Goal: Information Seeking & Learning: Learn about a topic

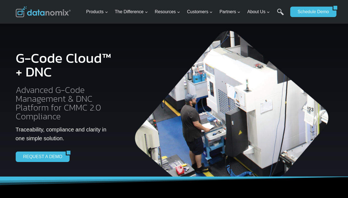
scroll to position [213, 0]
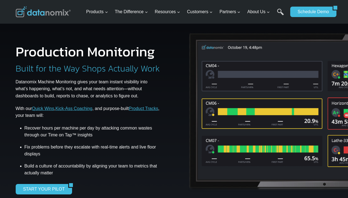
scroll to position [2226, 0]
